Goal: Find specific page/section: Find specific page/section

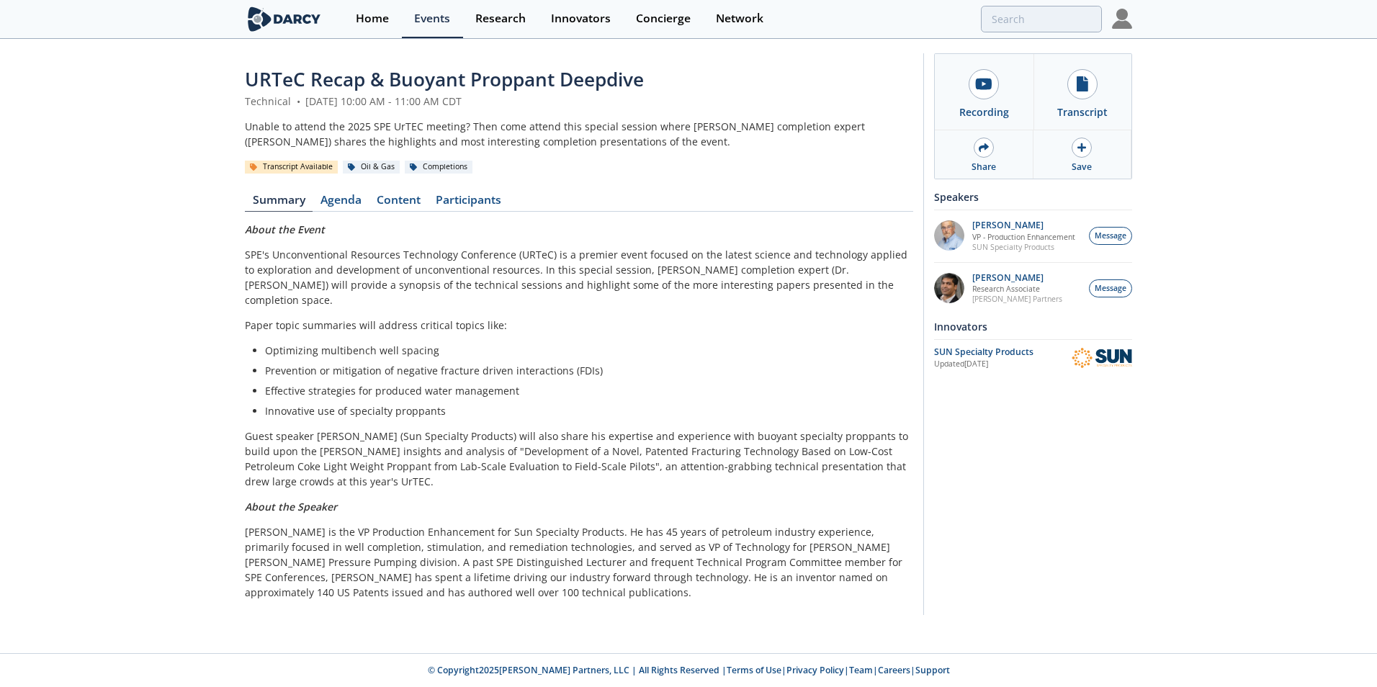
click at [279, 19] on img at bounding box center [284, 18] width 78 height 25
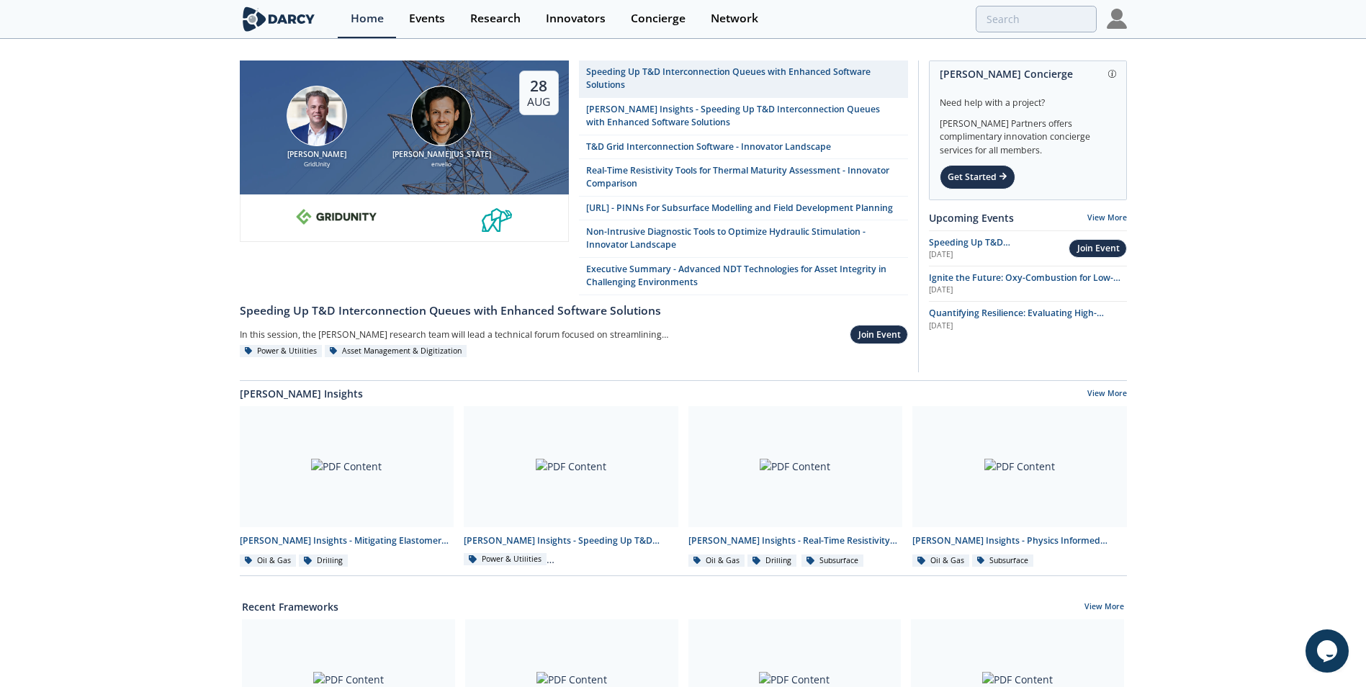
click at [1119, 17] on img at bounding box center [1117, 19] width 20 height 20
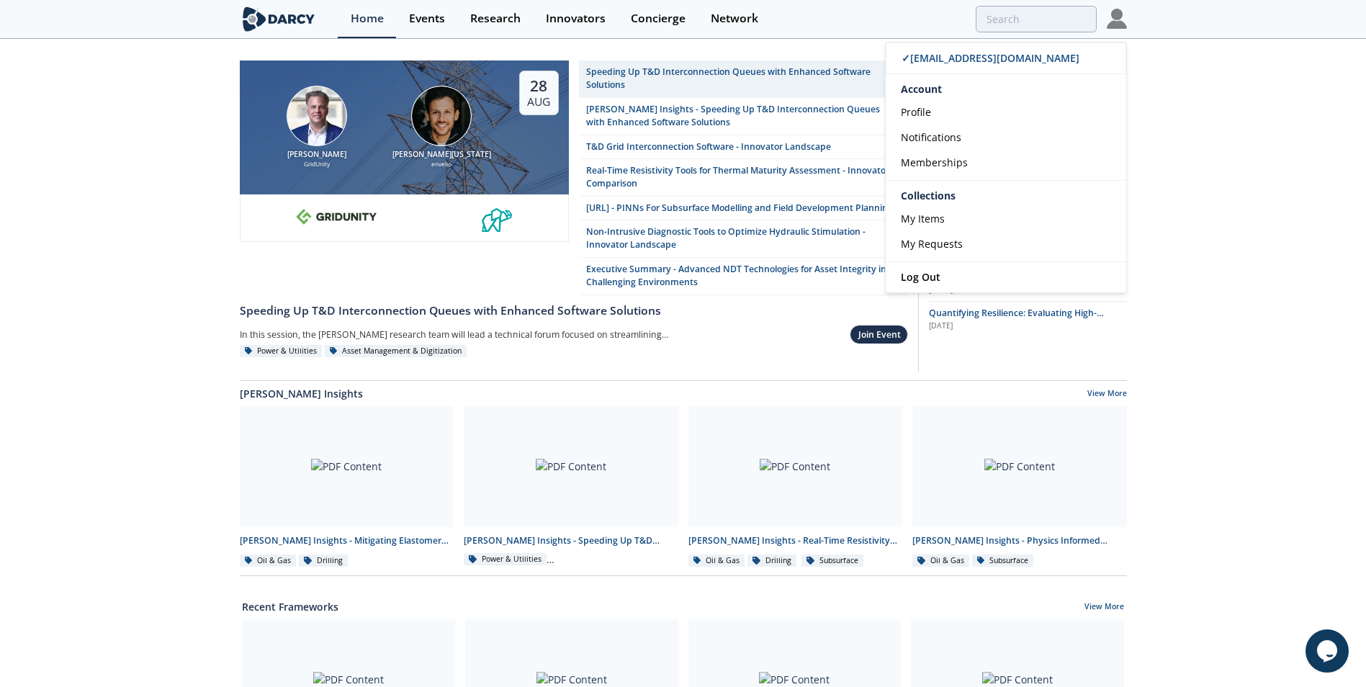
click at [1243, 122] on div "[PERSON_NAME] GridUnity [PERSON_NAME][US_STATE] envelio [DATE] Speeding Up T&D …" at bounding box center [683, 666] width 1366 height 1252
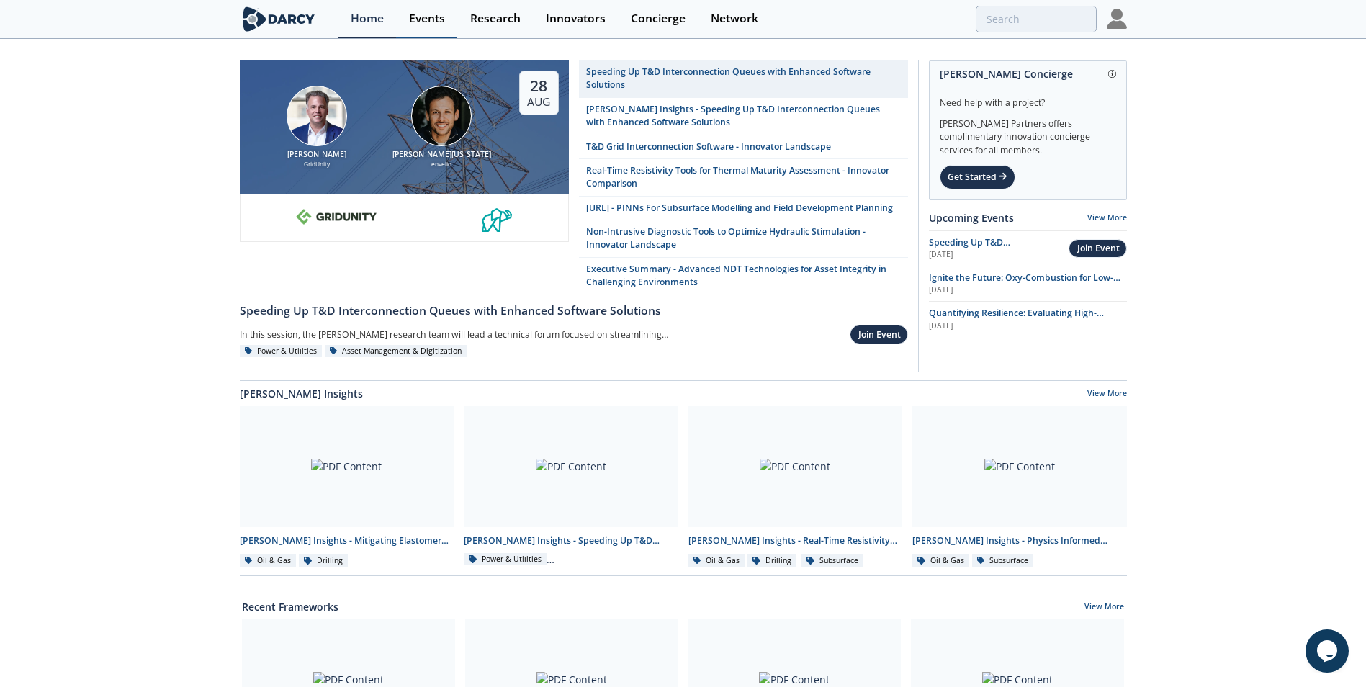
click at [415, 16] on div "Events" at bounding box center [427, 19] width 36 height 12
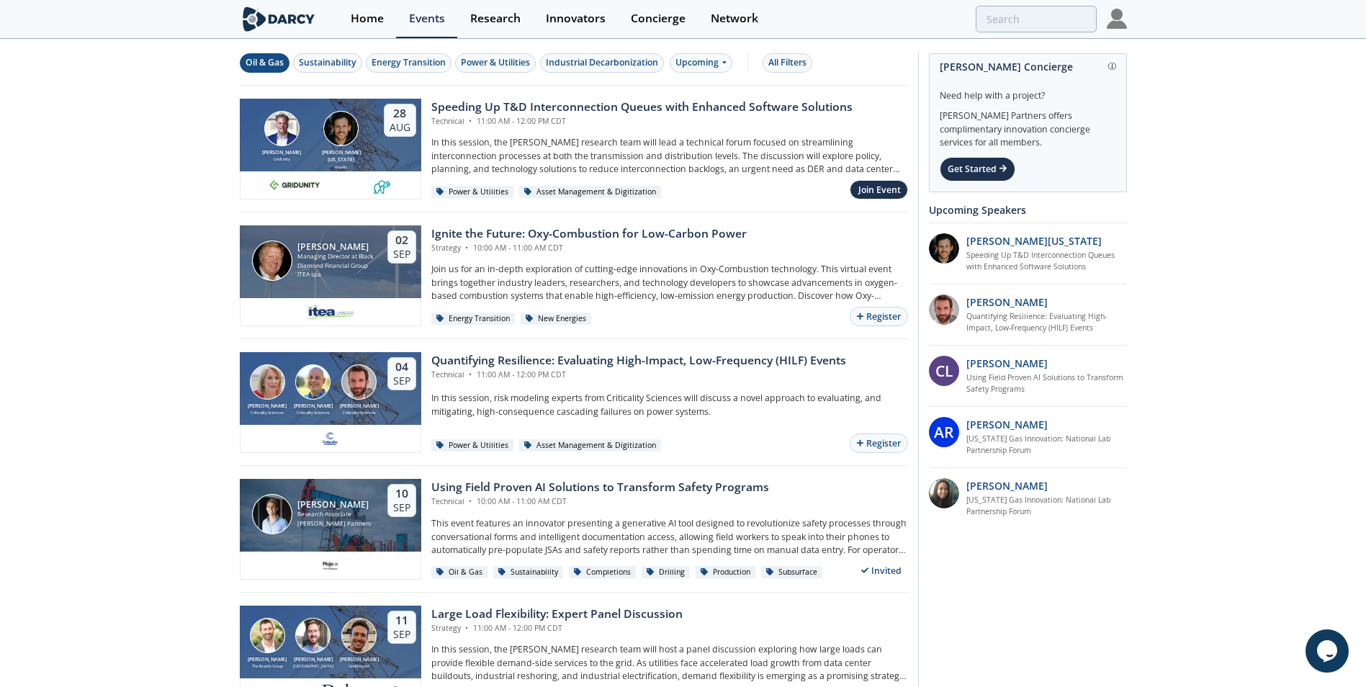
click at [277, 63] on div "Oil & Gas" at bounding box center [265, 62] width 38 height 13
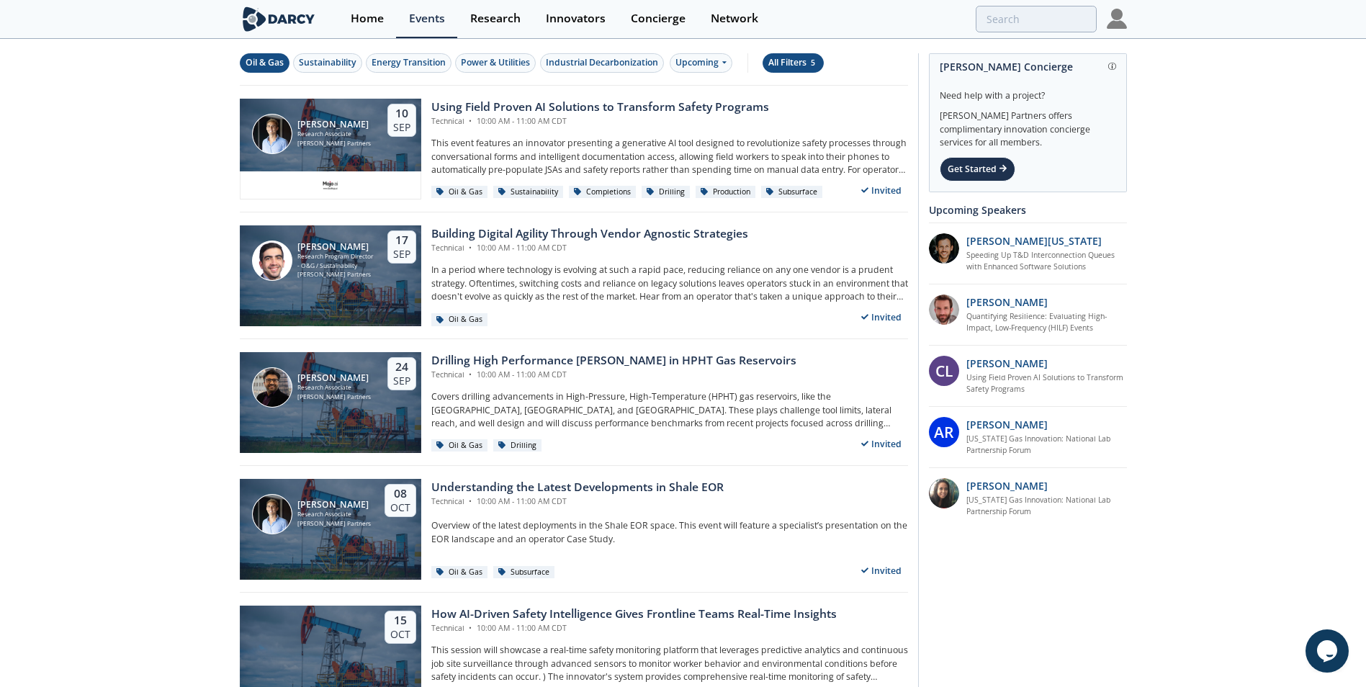
click at [812, 58] on div "All Filters 5" at bounding box center [793, 62] width 50 height 13
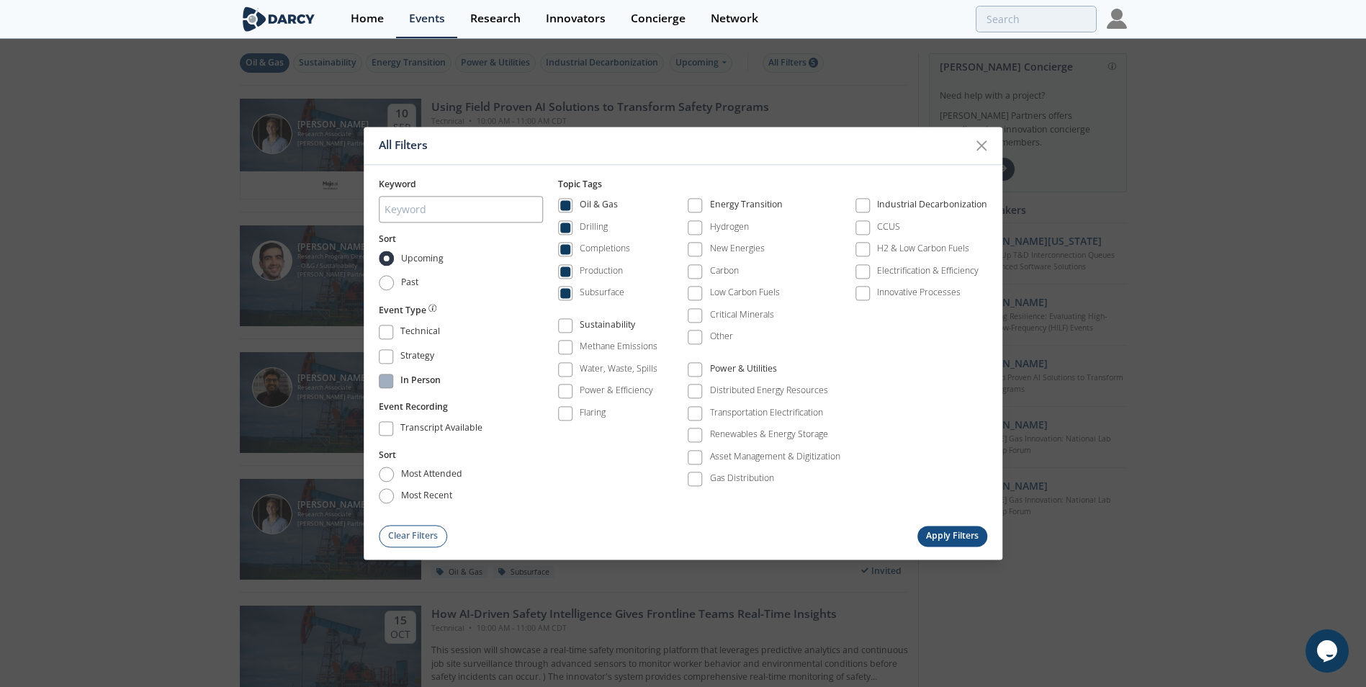
click at [387, 385] on span at bounding box center [386, 381] width 10 height 10
click at [951, 538] on button "Apply Filters" at bounding box center [952, 536] width 71 height 21
